Goal: Contribute content: Contribute content

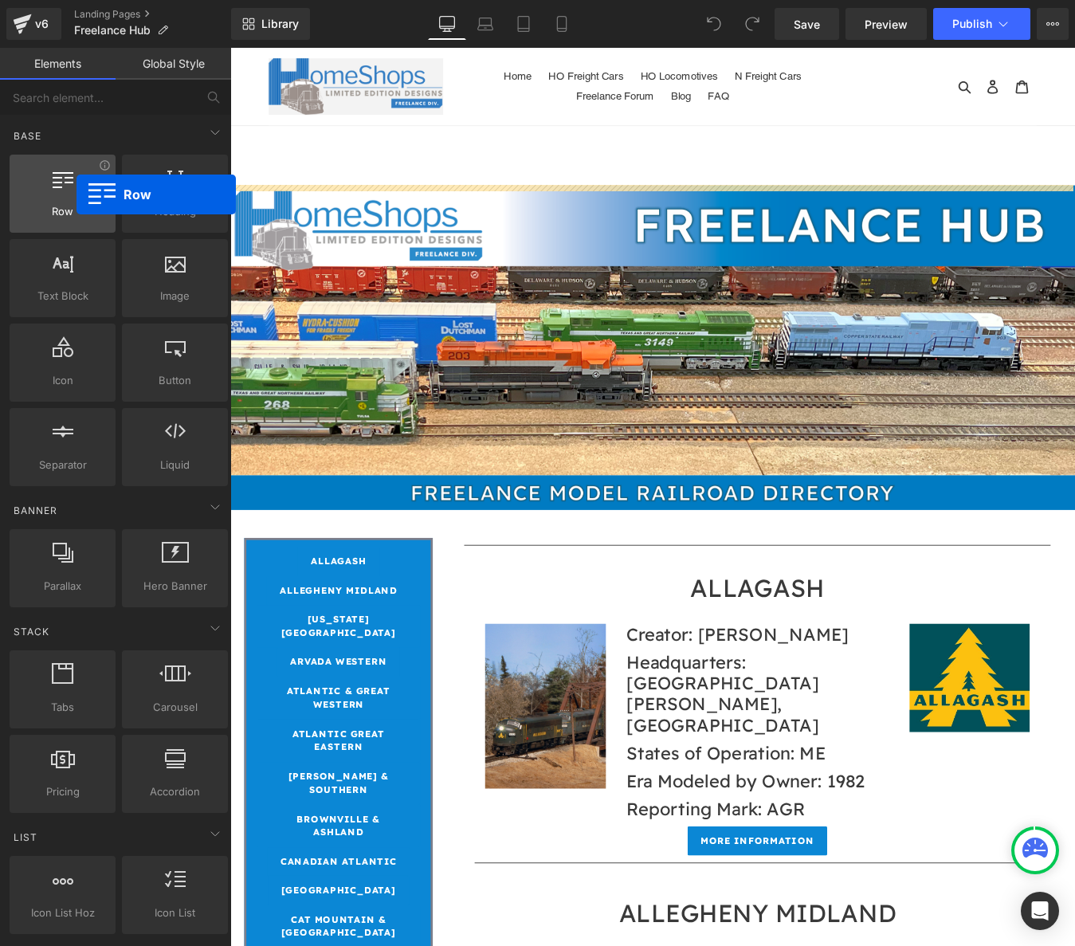
drag, startPoint x: 64, startPoint y: 190, endPoint x: 76, endPoint y: 194, distance: 13.6
click at [76, 194] on div at bounding box center [62, 185] width 96 height 36
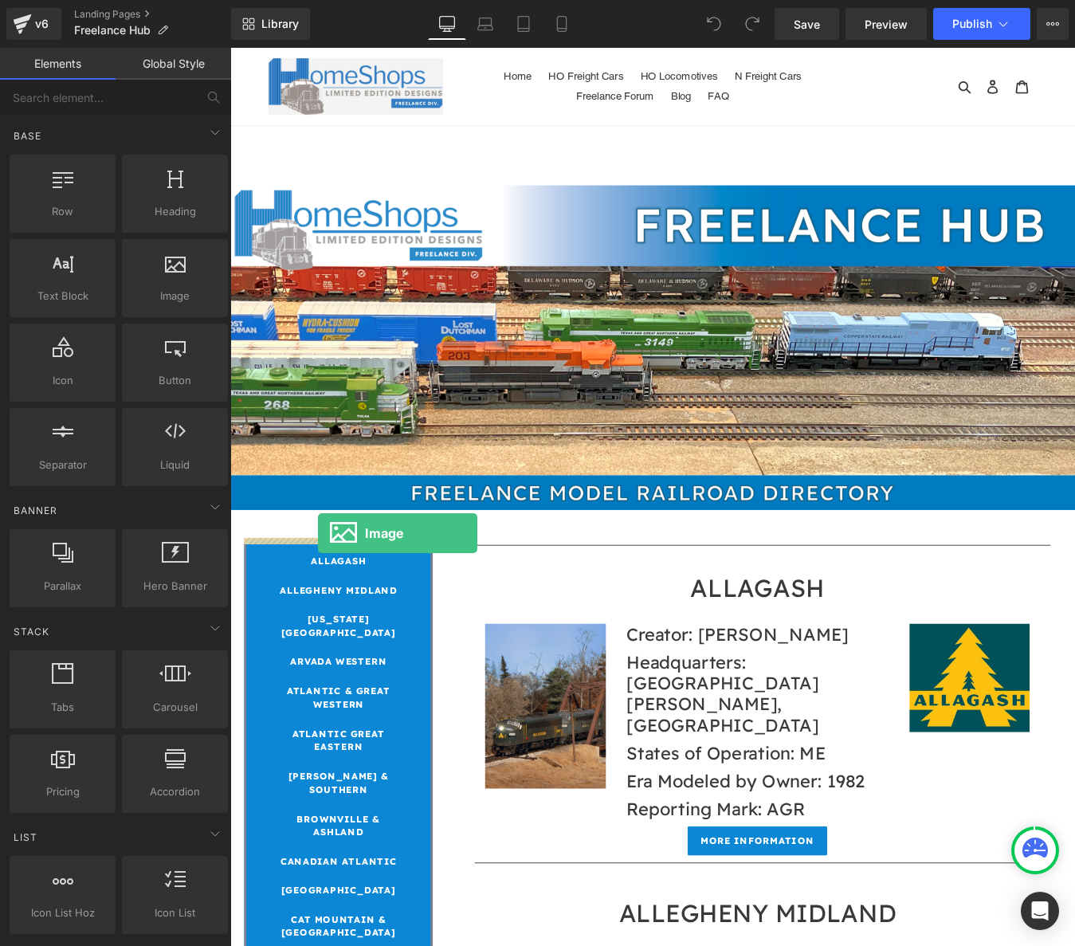
drag, startPoint x: 402, startPoint y: 324, endPoint x: 331, endPoint y: 602, distance: 286.2
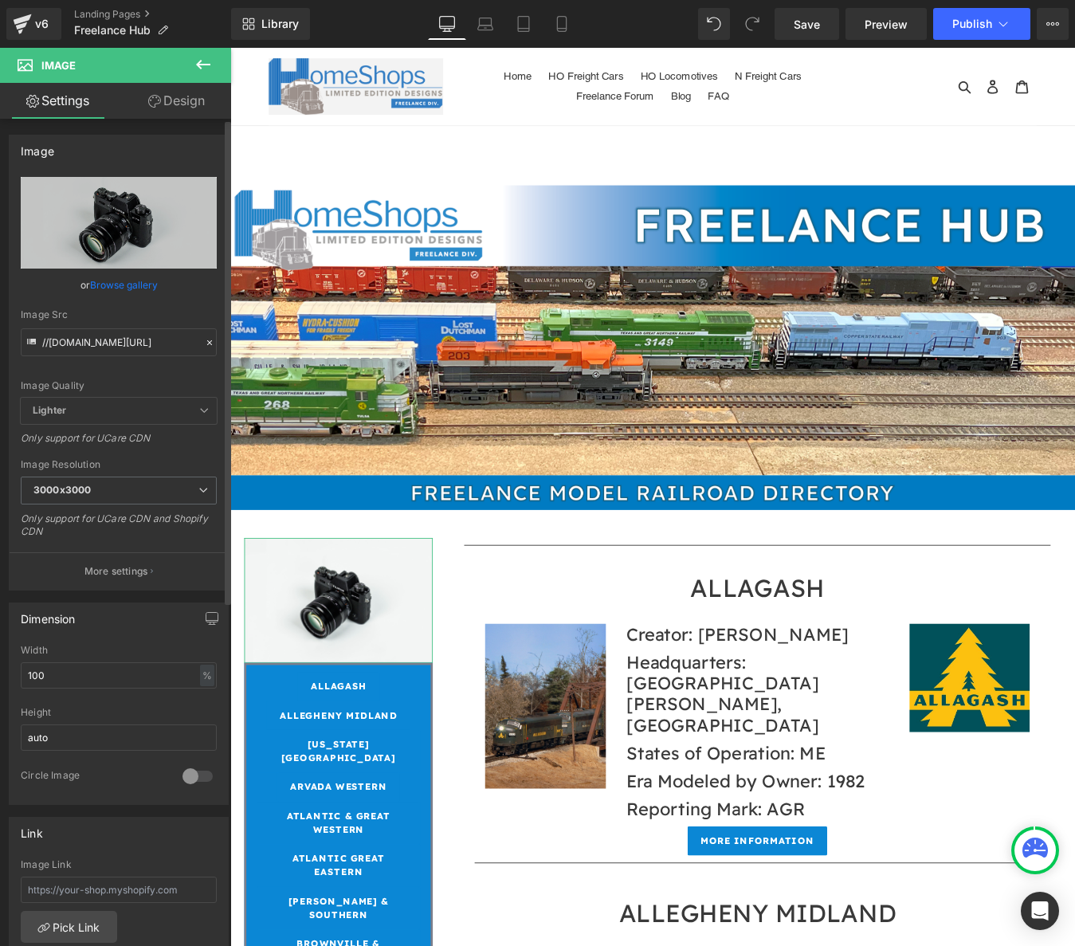
click at [112, 287] on link "Browse gallery" at bounding box center [124, 285] width 68 height 28
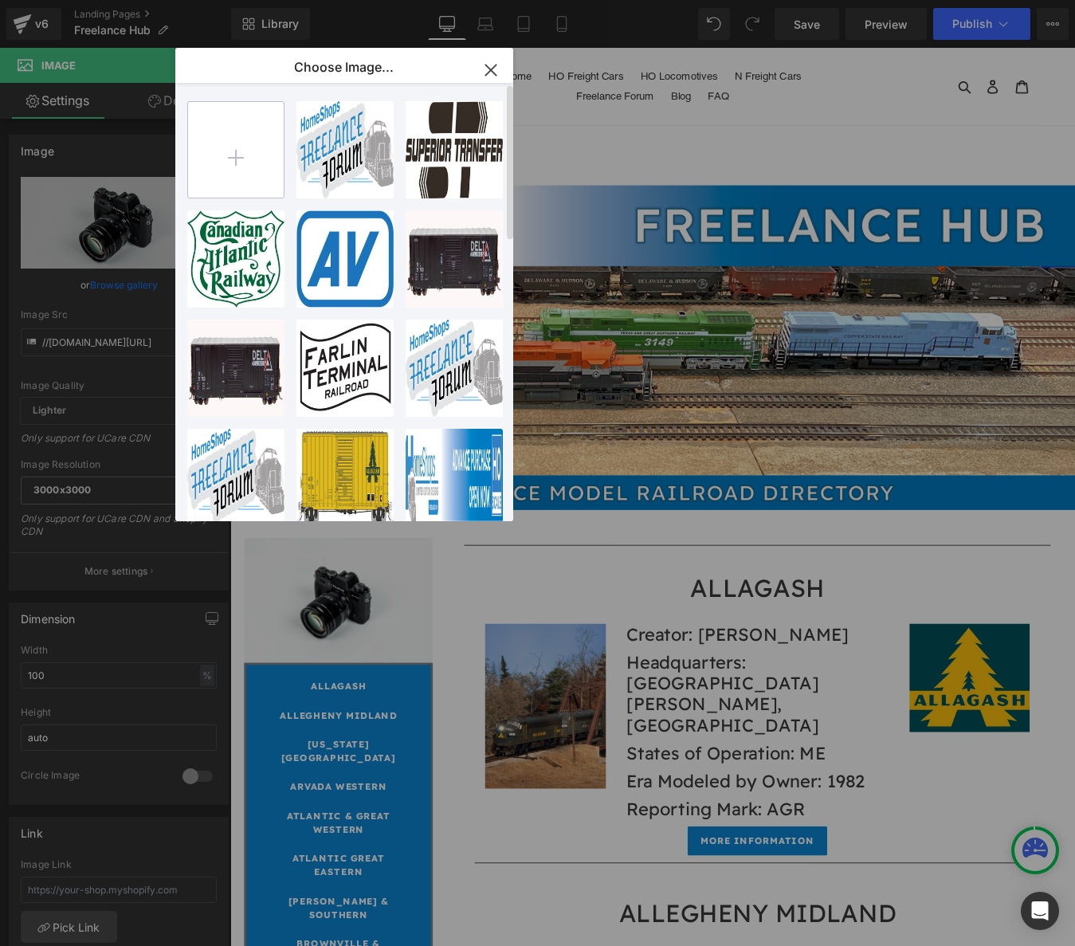
click at [234, 158] on input "file" at bounding box center [236, 150] width 96 height 96
click at [493, 70] on icon "button" at bounding box center [490, 69] width 25 height 25
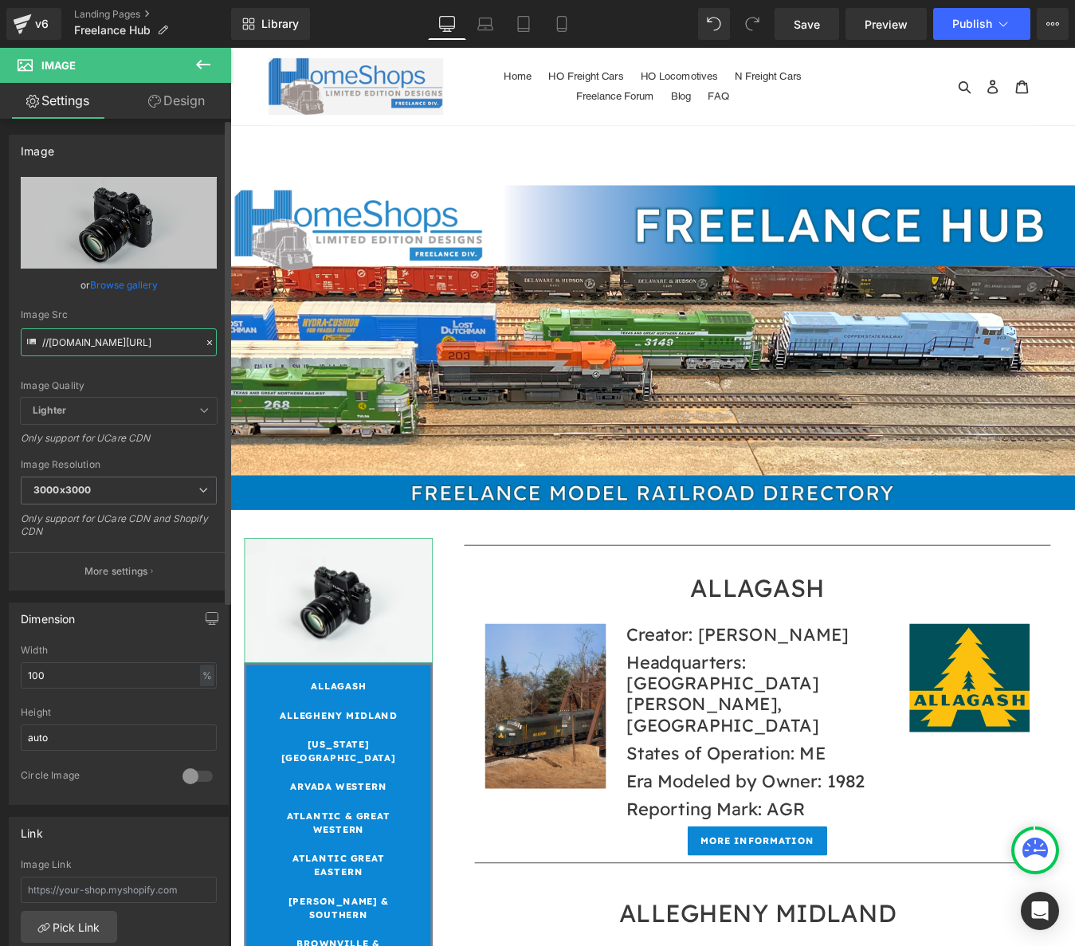
click at [101, 342] on input "//[DOMAIN_NAME][URL]" at bounding box center [119, 342] width 196 height 28
click at [101, 341] on input "//[DOMAIN_NAME][URL]" at bounding box center [119, 342] width 196 height 28
paste input "[URL][DOMAIN_NAME]"
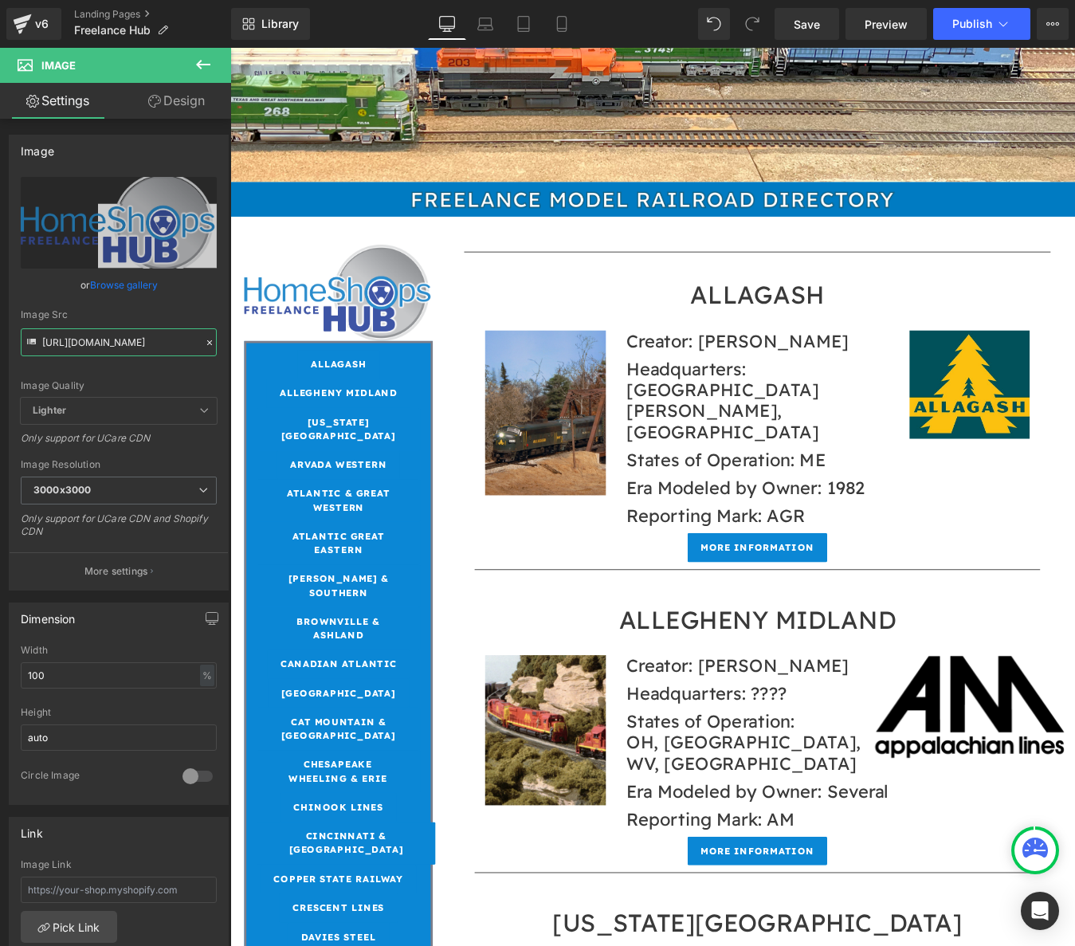
scroll to position [319, 0]
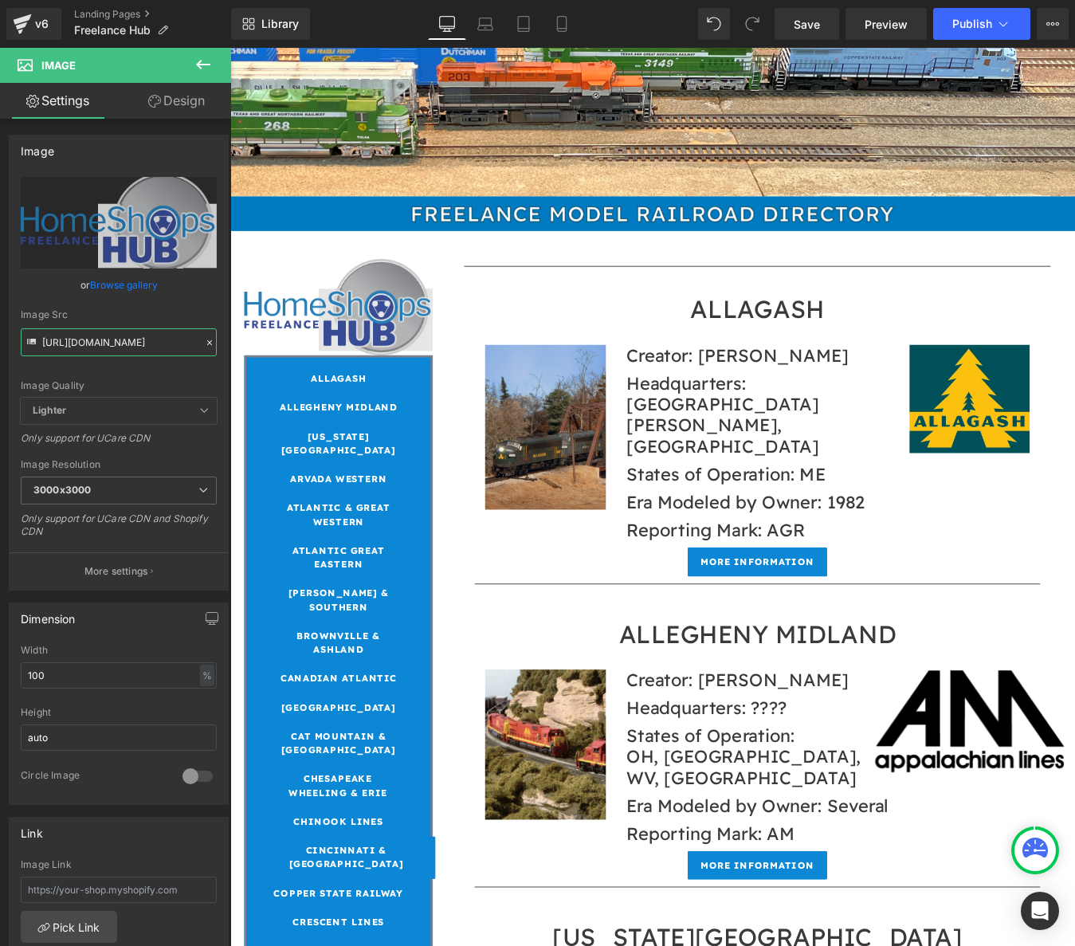
type input "[URL][DOMAIN_NAME]"
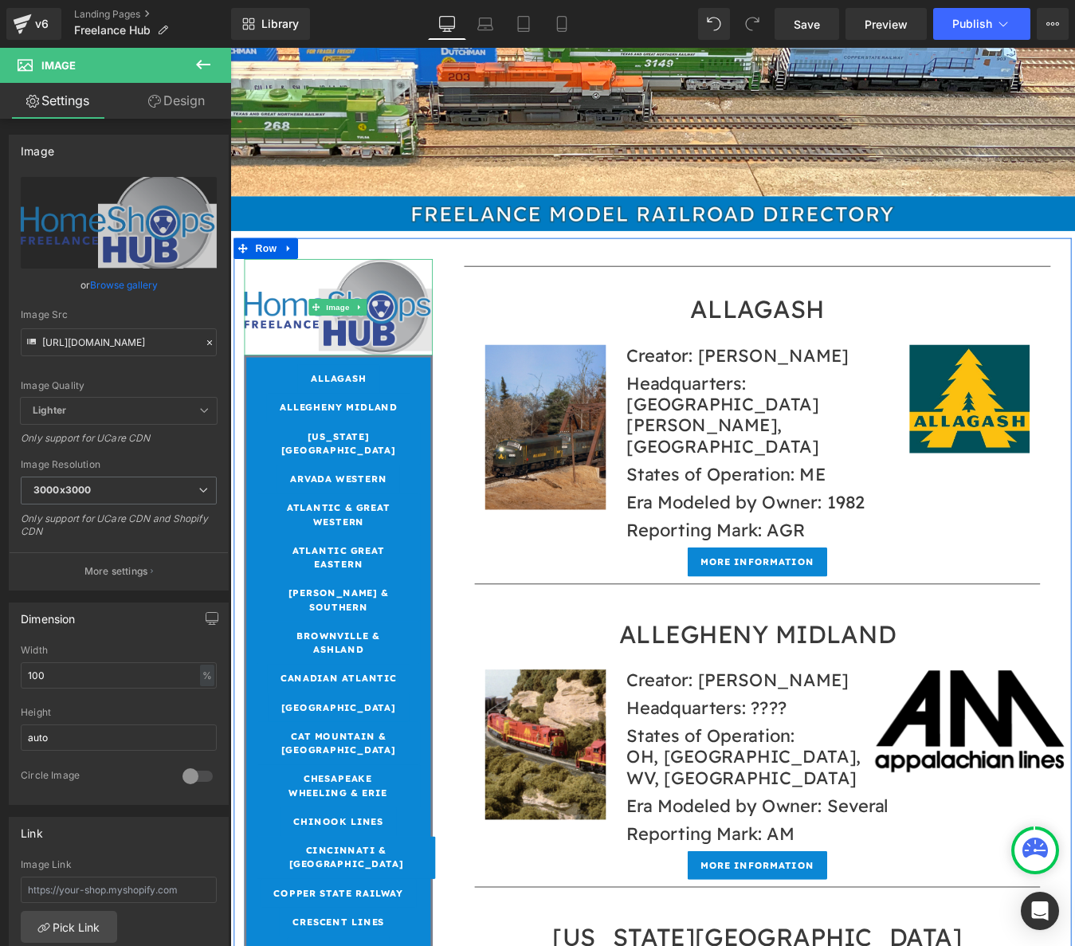
scroll to position [0, 0]
click at [329, 325] on img at bounding box center [353, 342] width 215 height 109
click at [375, 340] on icon at bounding box center [378, 344] width 9 height 10
click at [367, 341] on icon at bounding box center [370, 343] width 9 height 9
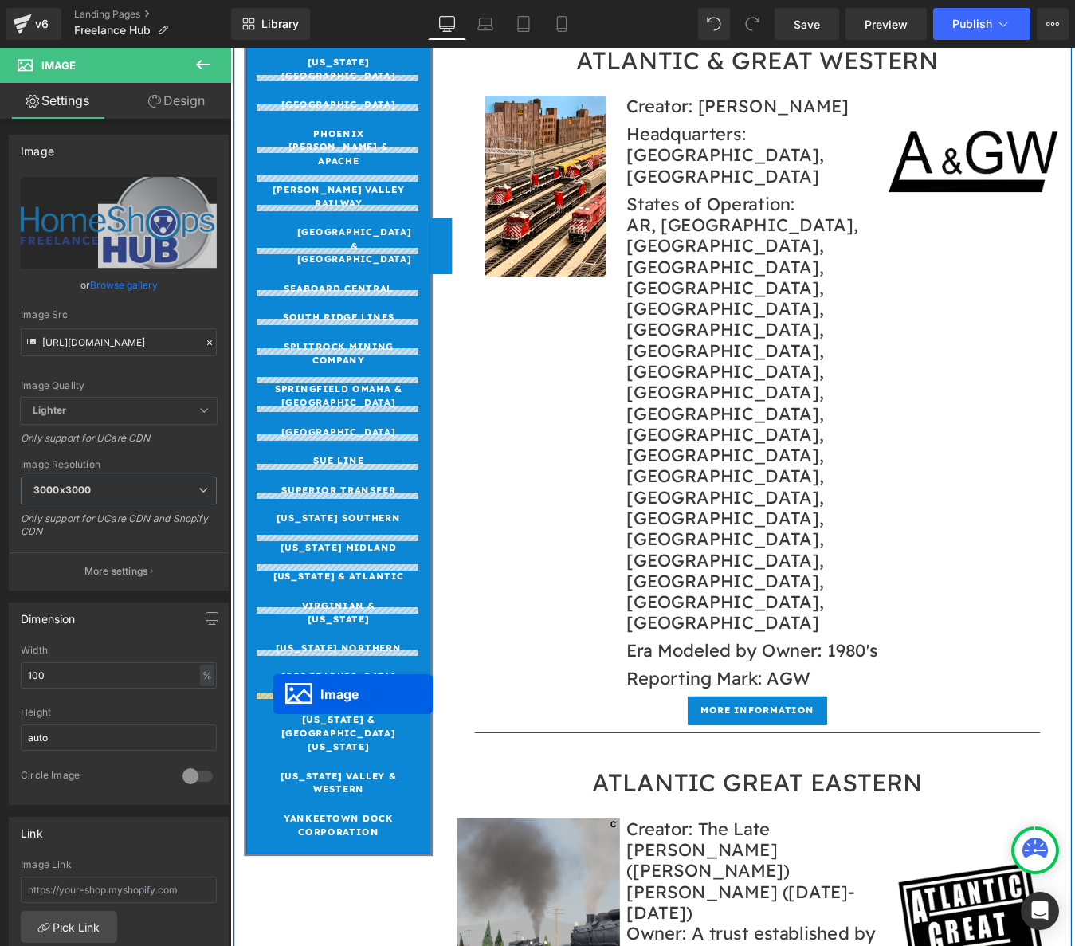
scroll to position [2231, 0]
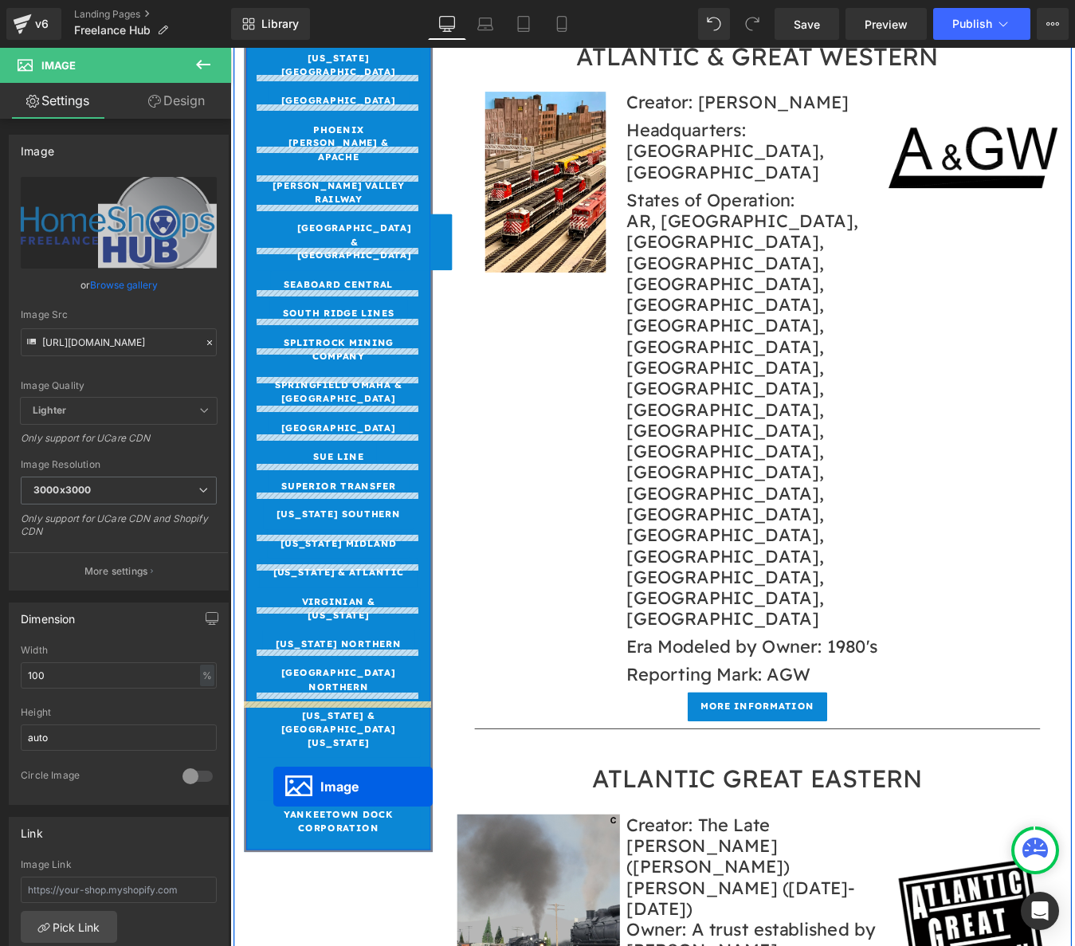
drag, startPoint x: 323, startPoint y: 455, endPoint x: 280, endPoint y: 891, distance: 438.0
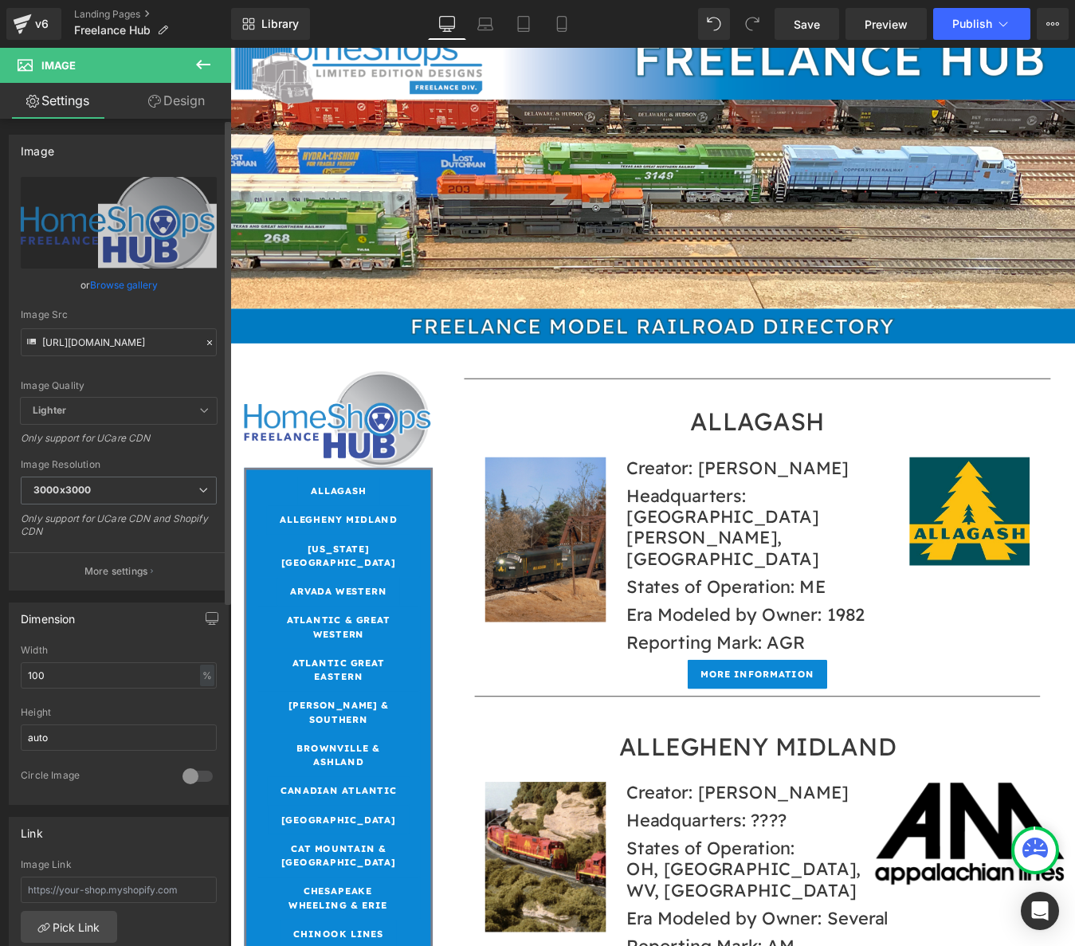
scroll to position [0, 0]
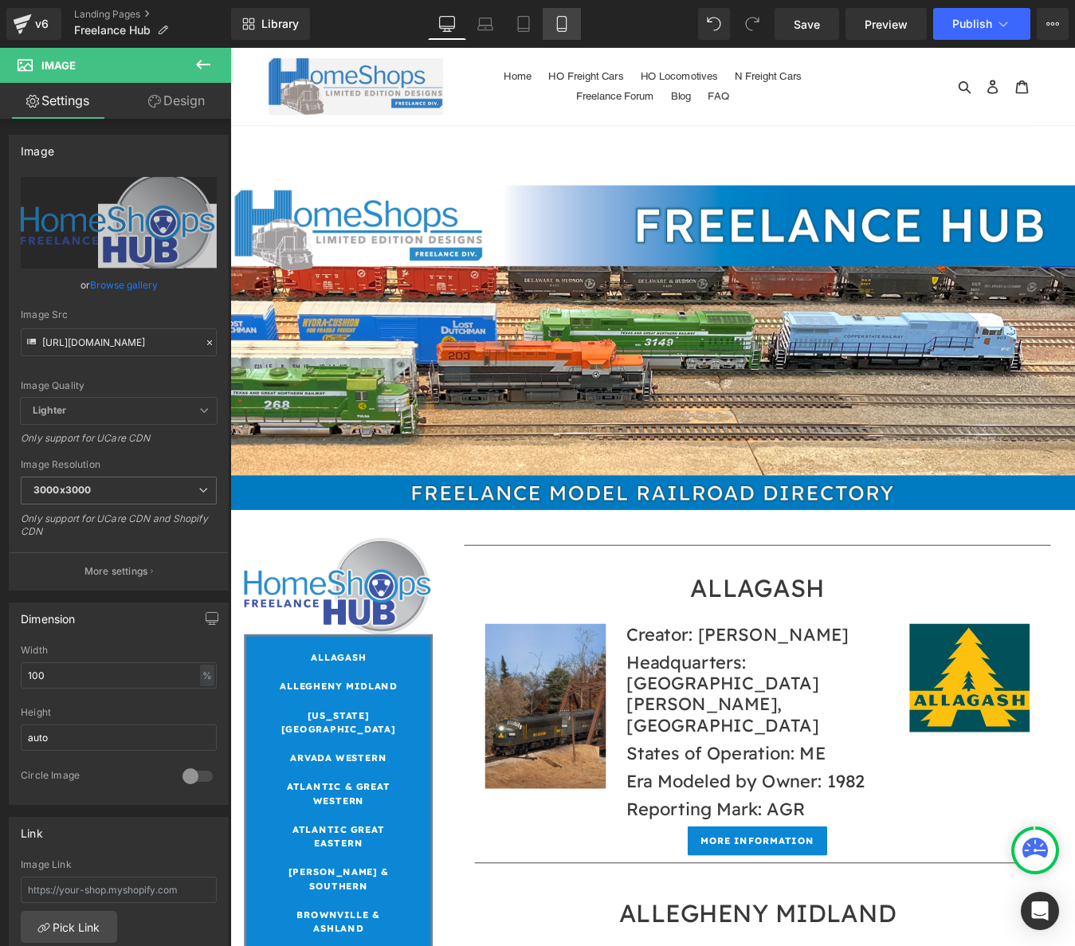
click at [556, 21] on icon at bounding box center [562, 24] width 16 height 16
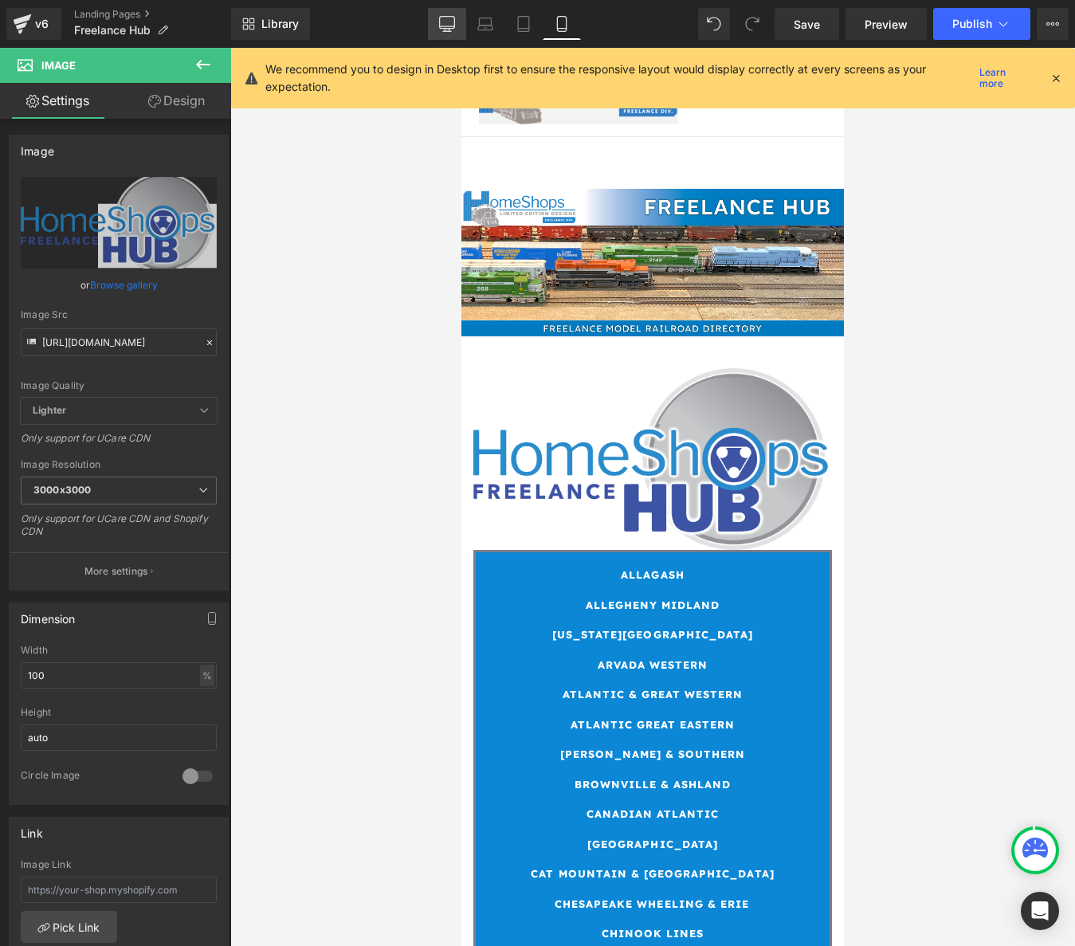
click at [461, 22] on link "Desktop" at bounding box center [447, 24] width 38 height 32
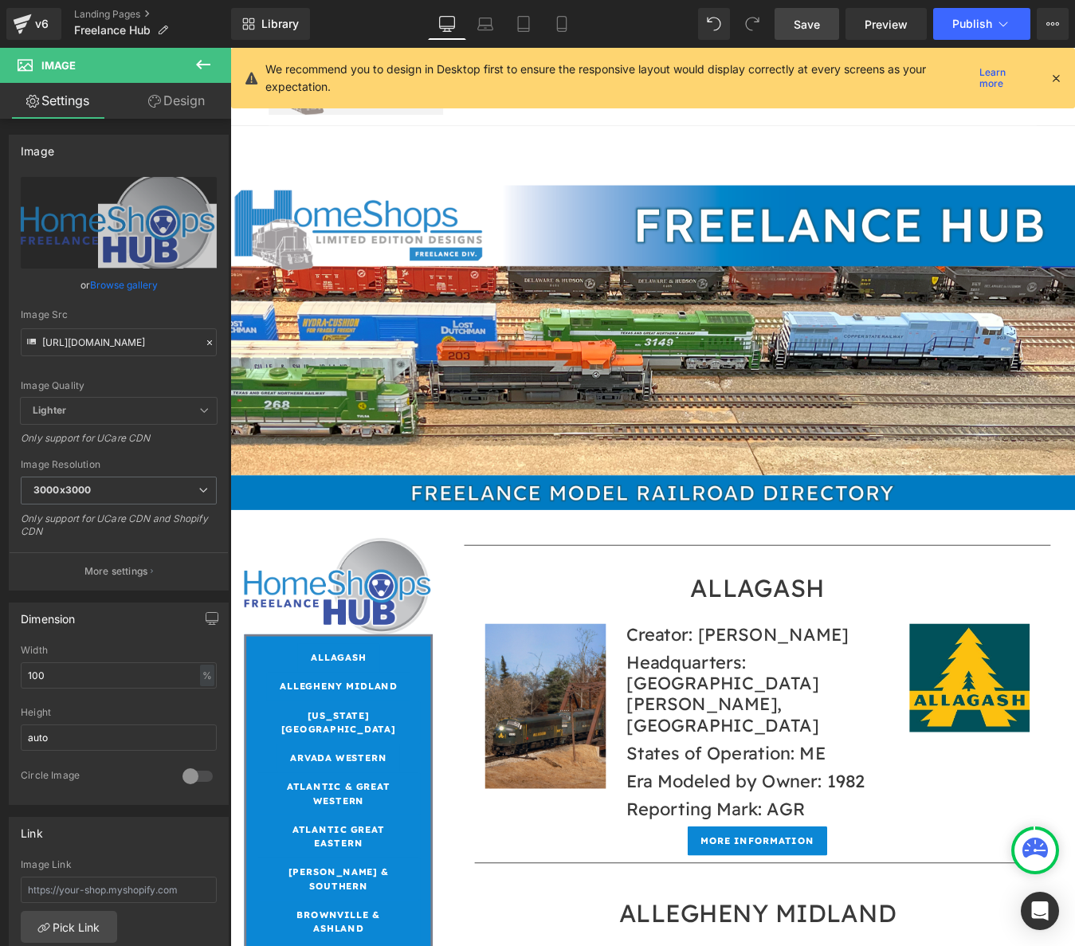
click at [805, 25] on span "Save" at bounding box center [807, 24] width 26 height 17
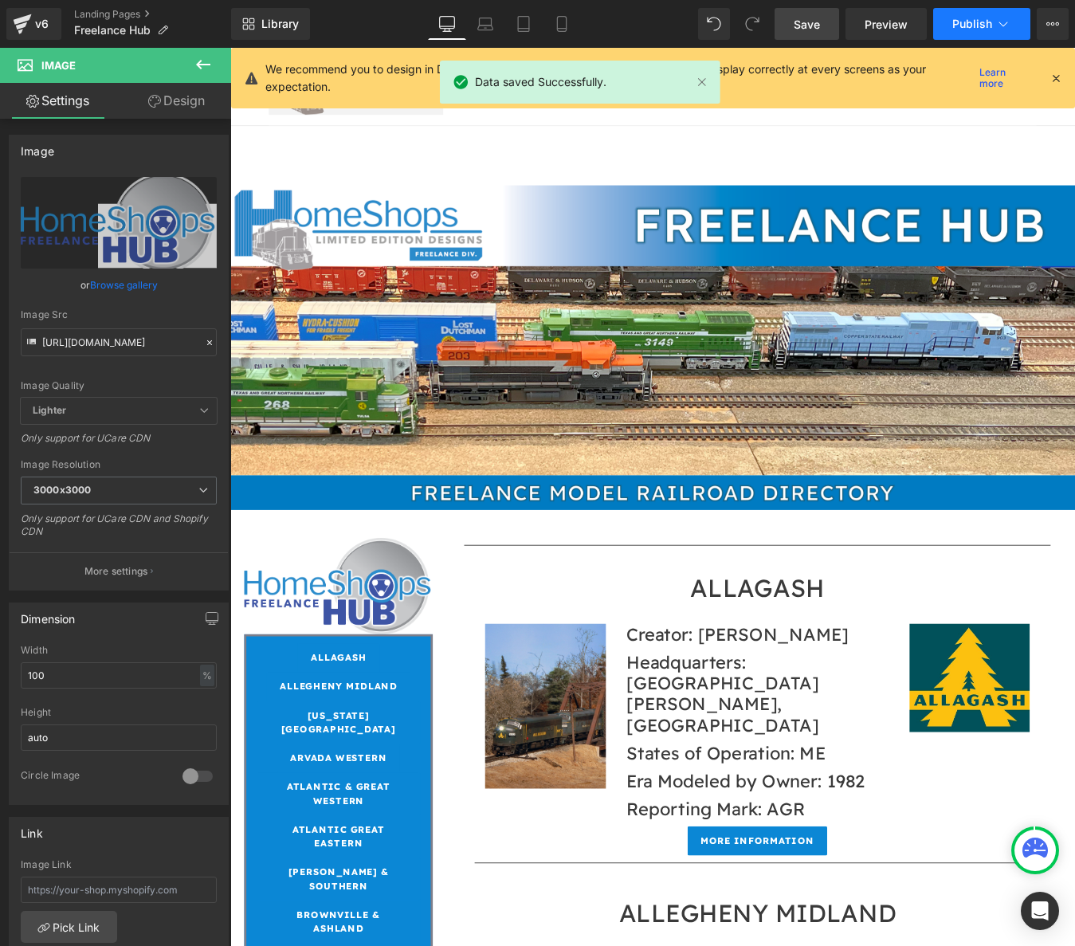
click at [979, 30] on button "Publish" at bounding box center [981, 24] width 97 height 32
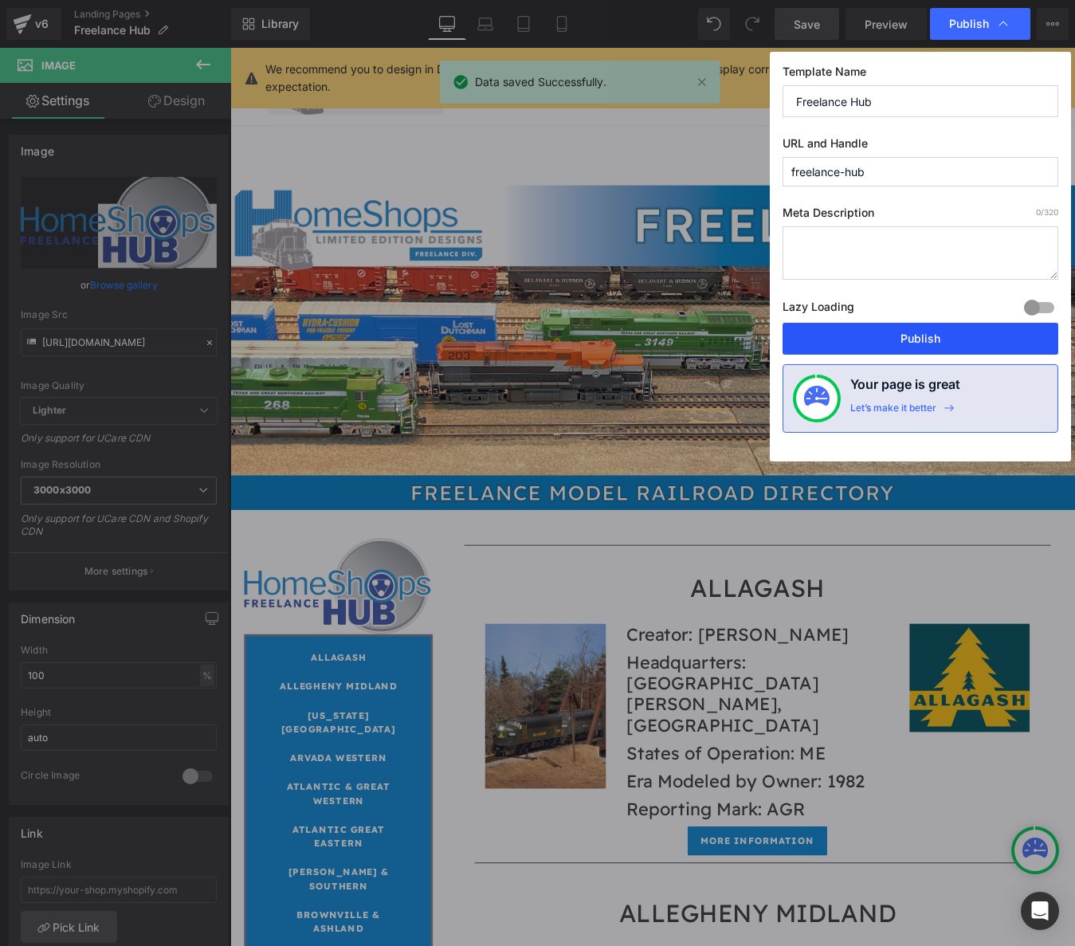
drag, startPoint x: 880, startPoint y: 339, endPoint x: 721, endPoint y: 420, distance: 178.9
click at [880, 339] on button "Publish" at bounding box center [920, 339] width 276 height 32
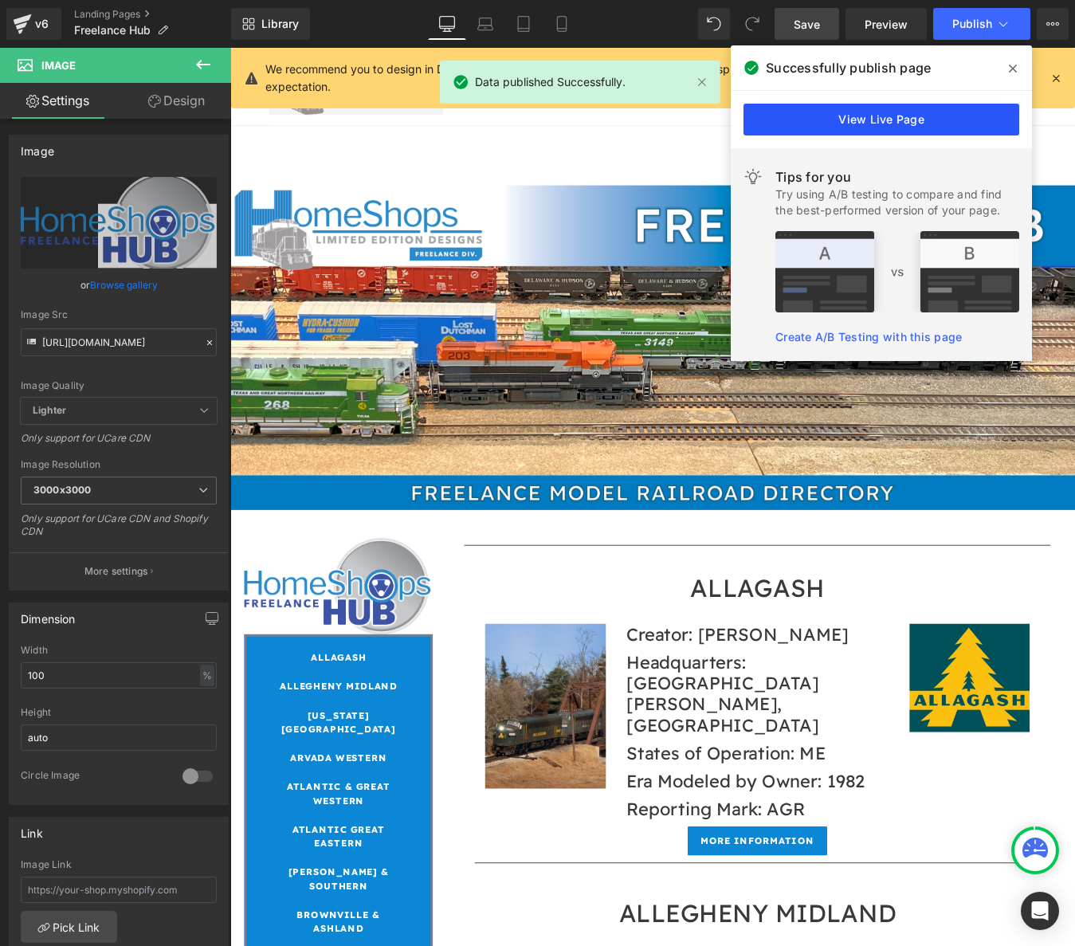
click at [927, 124] on link "View Live Page" at bounding box center [881, 120] width 276 height 32
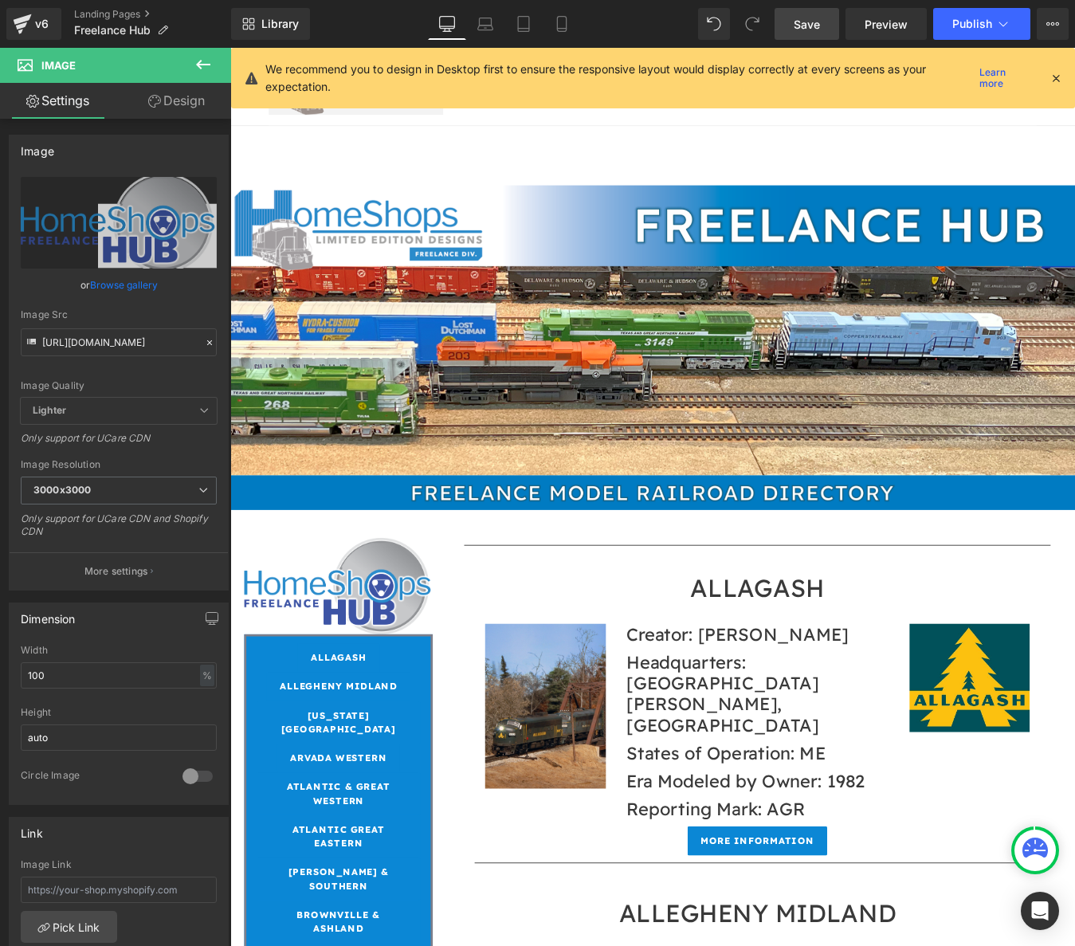
click at [210, 62] on icon at bounding box center [203, 64] width 19 height 19
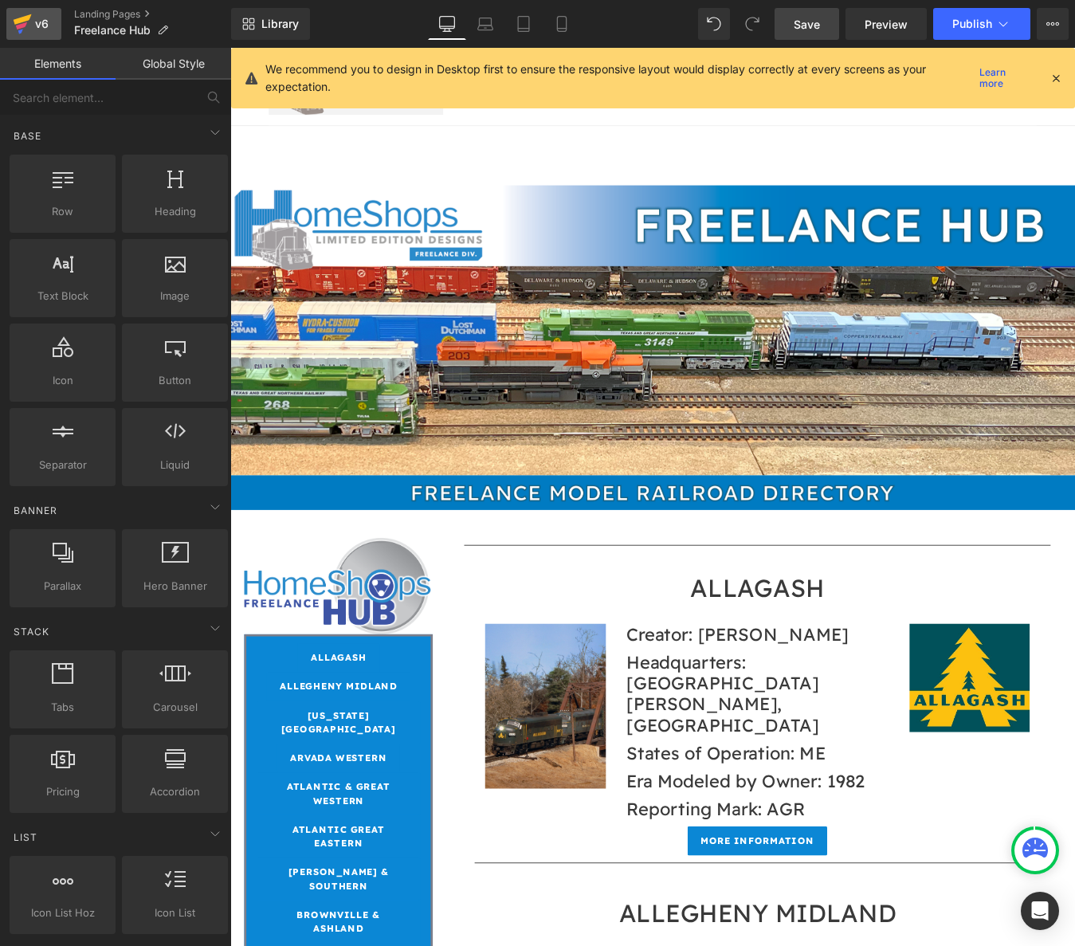
click at [41, 27] on div "v6" at bounding box center [42, 24] width 20 height 21
